Goal: Task Accomplishment & Management: Use online tool/utility

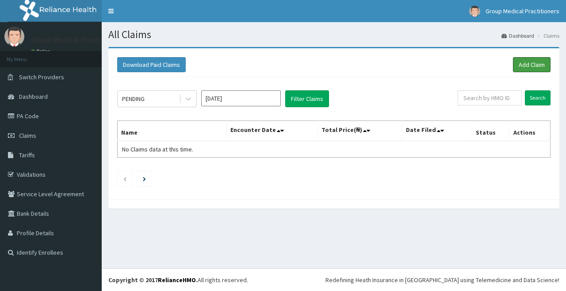
click at [539, 62] on link "Add Claim" at bounding box center [532, 64] width 38 height 15
